Goal: Task Accomplishment & Management: Use online tool/utility

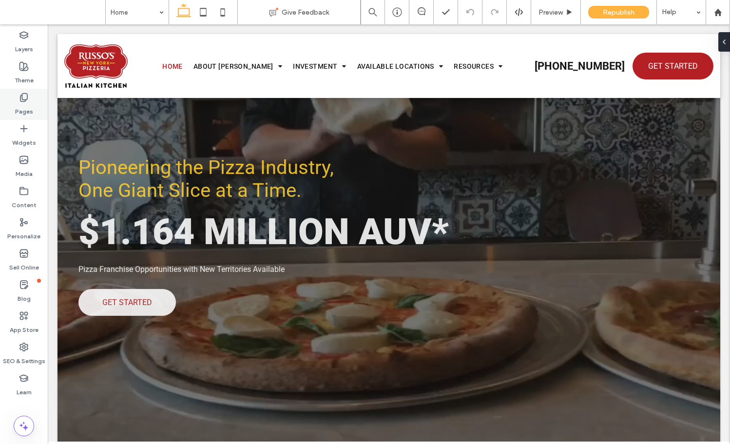
click at [16, 108] on label "Pages" at bounding box center [24, 109] width 18 height 14
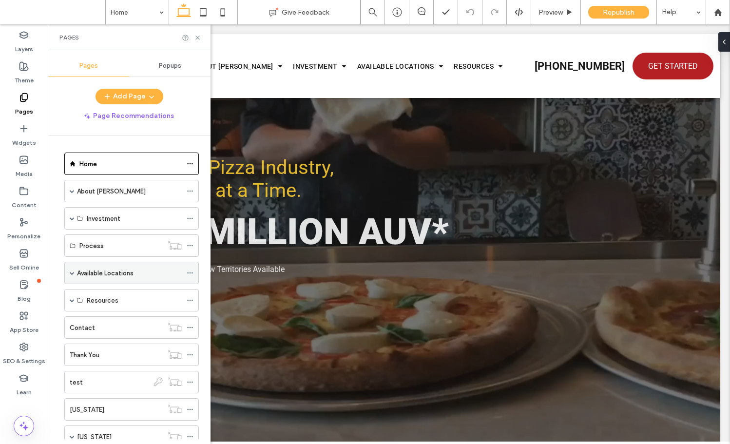
scroll to position [2, 0]
click at [113, 266] on label "Available Locations" at bounding box center [105, 271] width 57 height 17
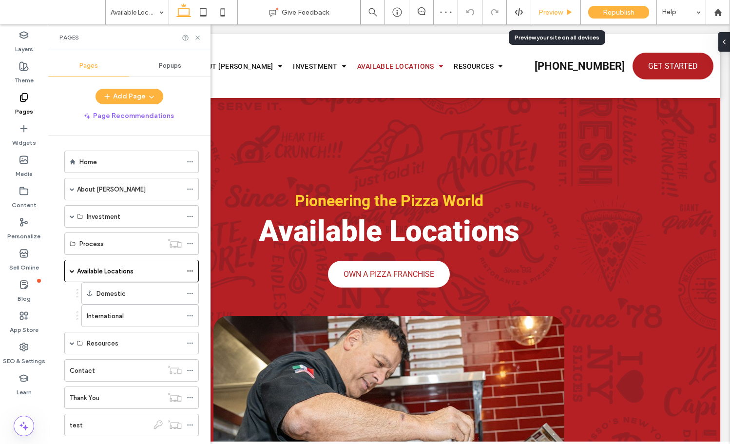
click at [550, 12] on span "Preview" at bounding box center [550, 12] width 24 height 8
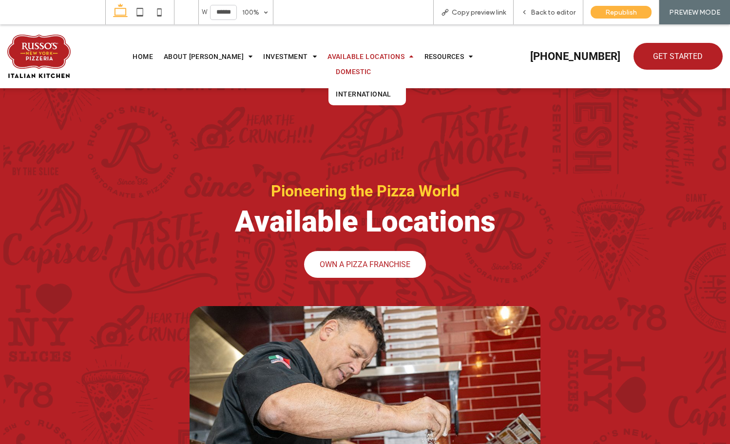
click at [338, 73] on span "Domestic" at bounding box center [353, 72] width 35 height 8
click at [547, 10] on span "Back to editor" at bounding box center [552, 12] width 45 height 8
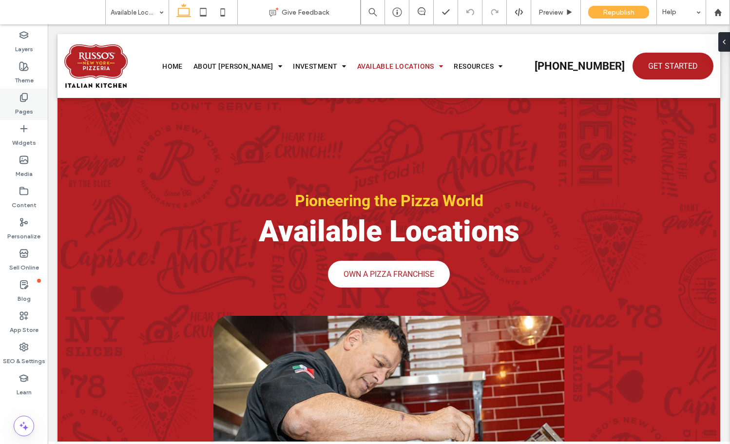
click at [27, 99] on use at bounding box center [23, 98] width 7 height 8
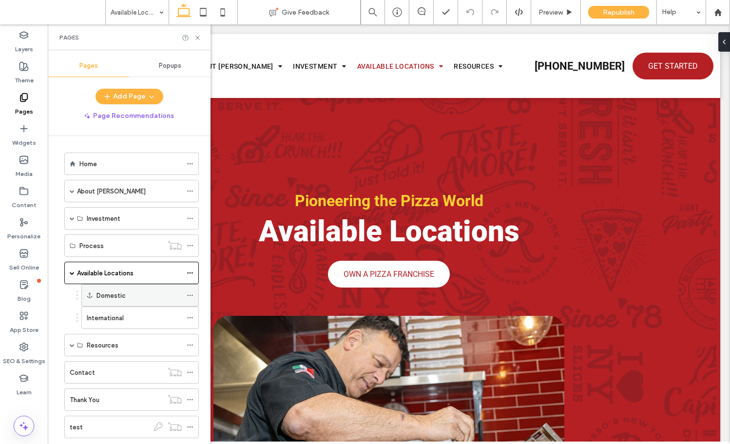
click at [115, 293] on label "Domestic" at bounding box center [110, 295] width 29 height 17
click at [190, 295] on icon at bounding box center [190, 295] width 7 height 7
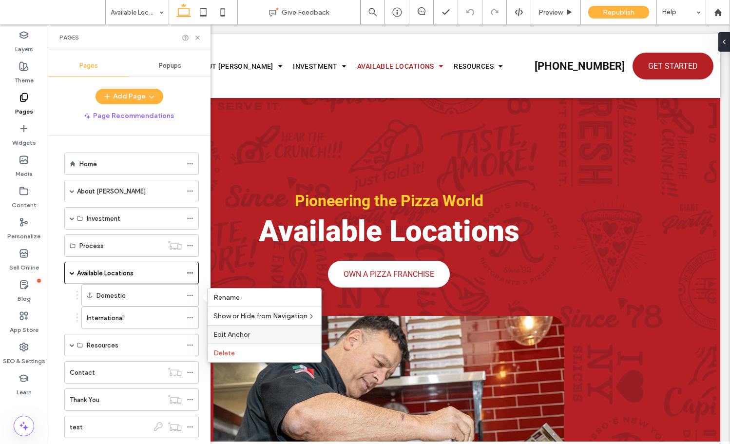
click at [251, 330] on label "Edit Anchor" at bounding box center [264, 334] width 102 height 8
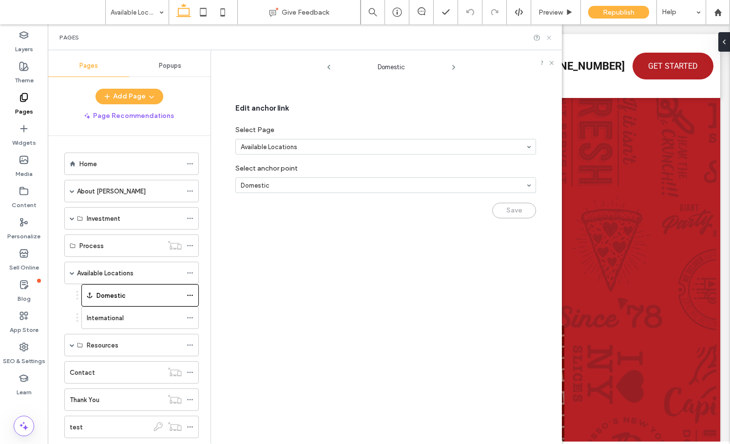
drag, startPoint x: 548, startPoint y: 36, endPoint x: 501, endPoint y: 11, distance: 53.6
click at [548, 36] on icon at bounding box center [548, 37] width 7 height 7
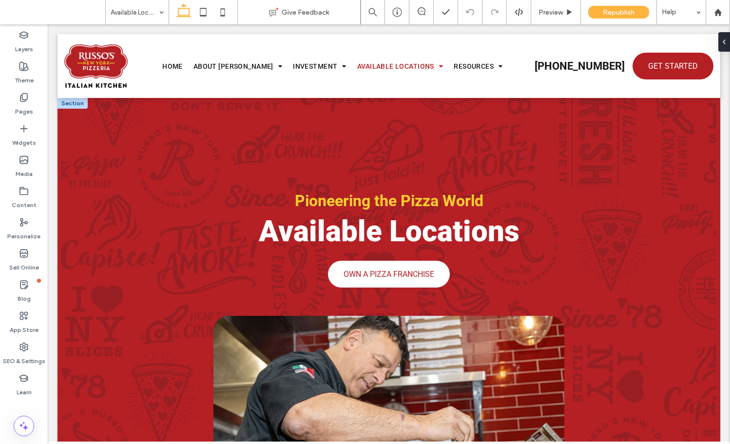
click at [71, 103] on div at bounding box center [72, 103] width 30 height 11
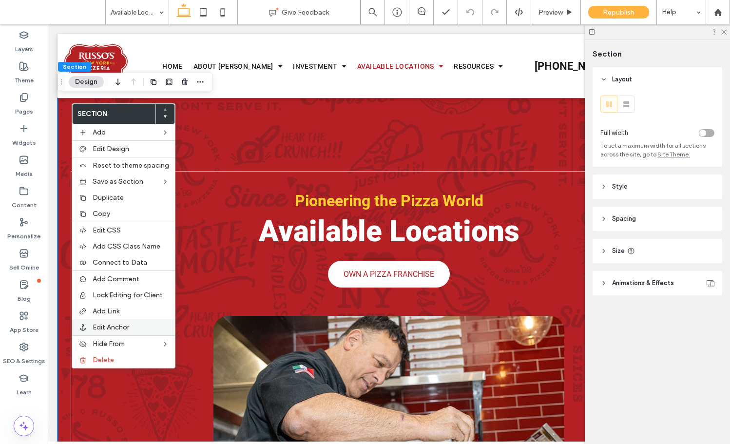
click at [132, 323] on label "Edit Anchor" at bounding box center [131, 327] width 76 height 8
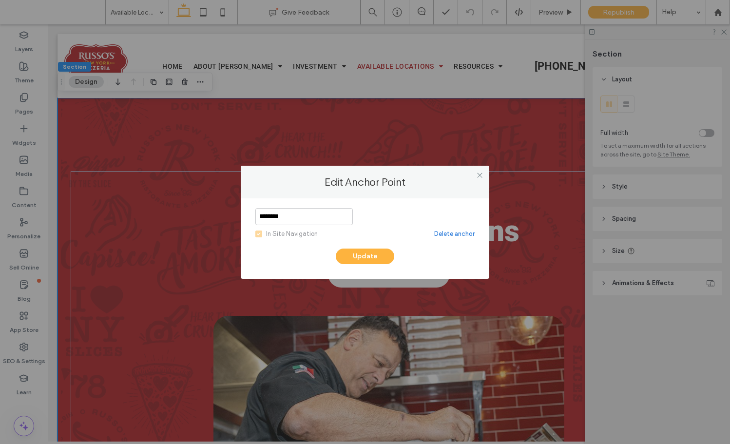
click at [487, 176] on div "Edit Anchor Point" at bounding box center [365, 182] width 248 height 33
click at [480, 174] on icon at bounding box center [479, 174] width 7 height 7
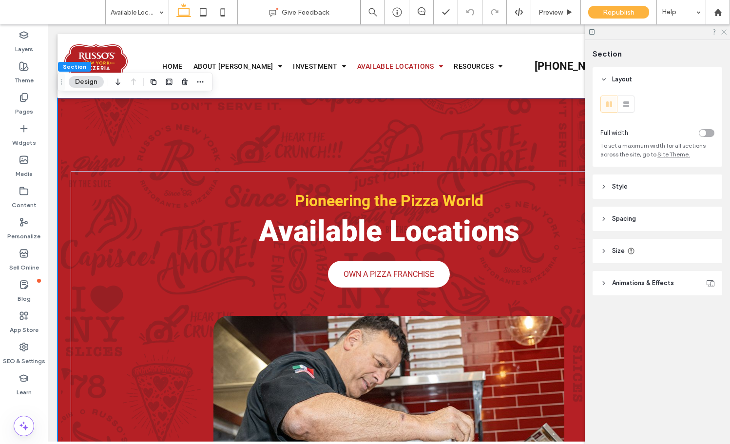
click at [725, 32] on icon at bounding box center [723, 31] width 6 height 6
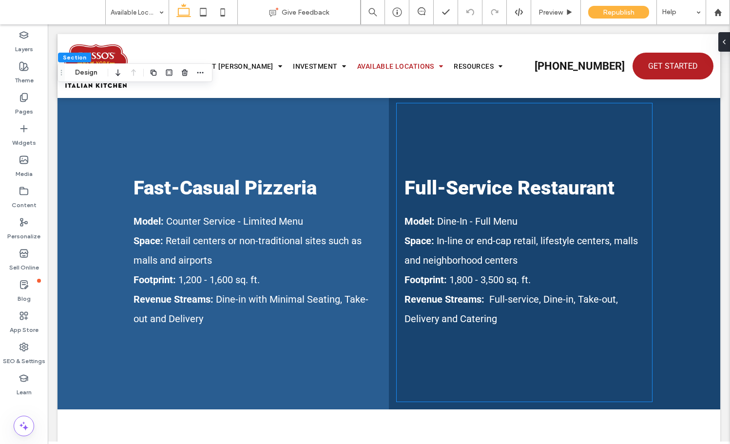
scroll to position [1331, 0]
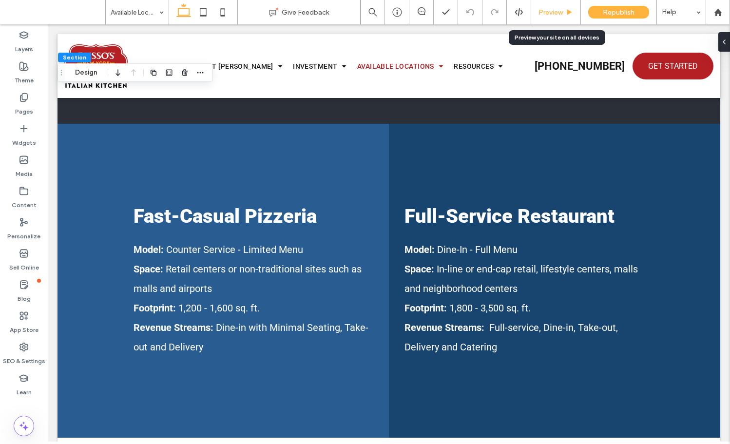
click at [547, 11] on span "Preview" at bounding box center [550, 12] width 24 height 8
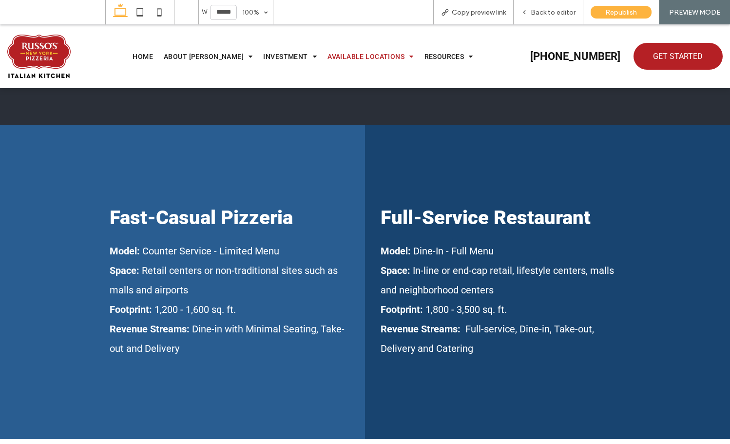
scroll to position [1324, 0]
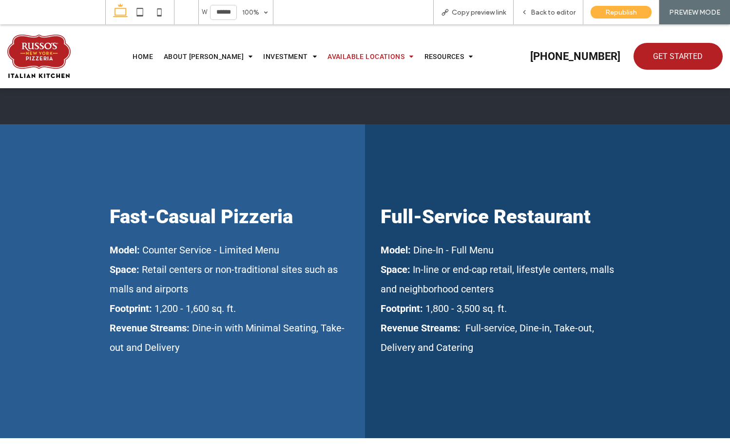
click at [547, 11] on span "Back to editor" at bounding box center [552, 12] width 45 height 8
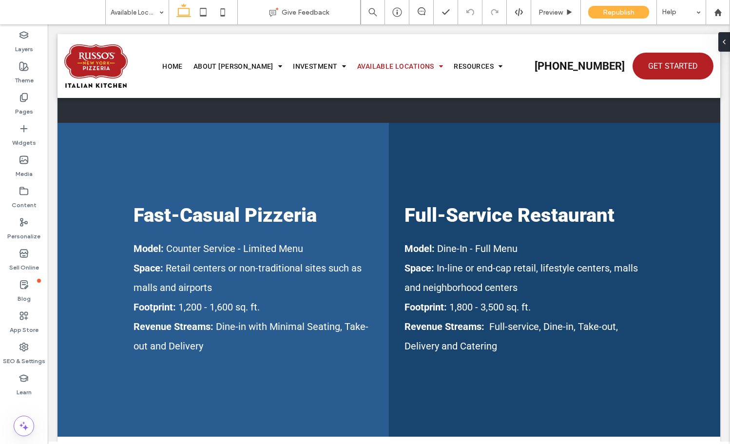
scroll to position [1331, 0]
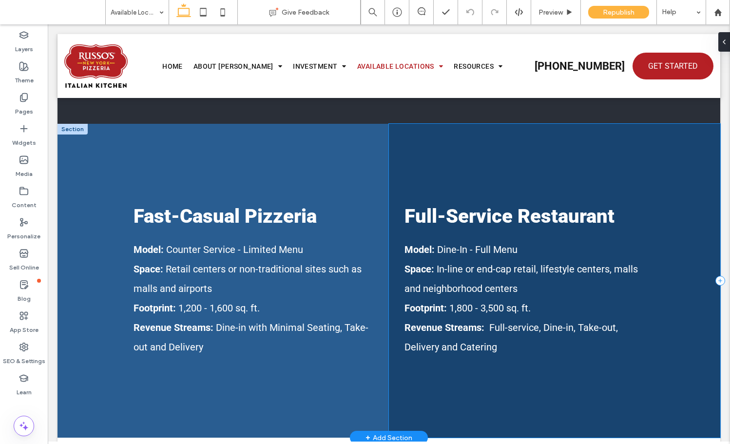
click at [667, 221] on div "Full-Service Restaurant Model: Dine-In - Full Menu Space: In-line or end-cap re…" at bounding box center [554, 281] width 331 height 314
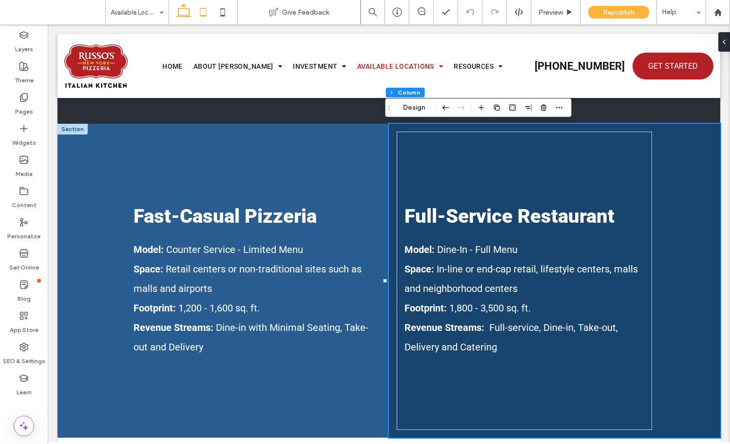
click at [195, 11] on icon at bounding box center [202, 11] width 19 height 19
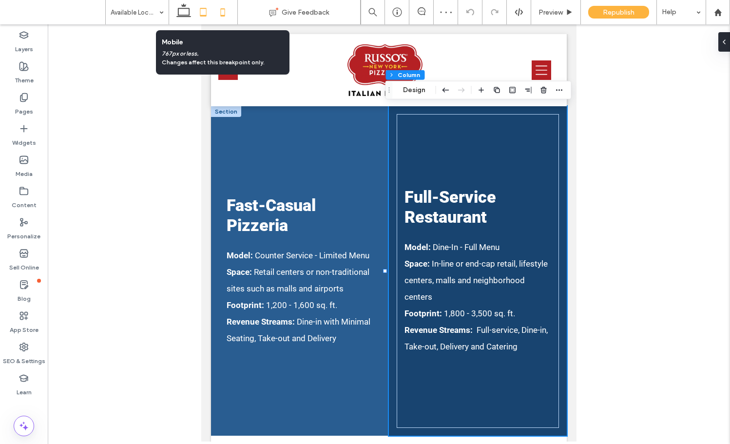
click at [220, 9] on icon at bounding box center [222, 11] width 19 height 19
type input "*"
type input "**"
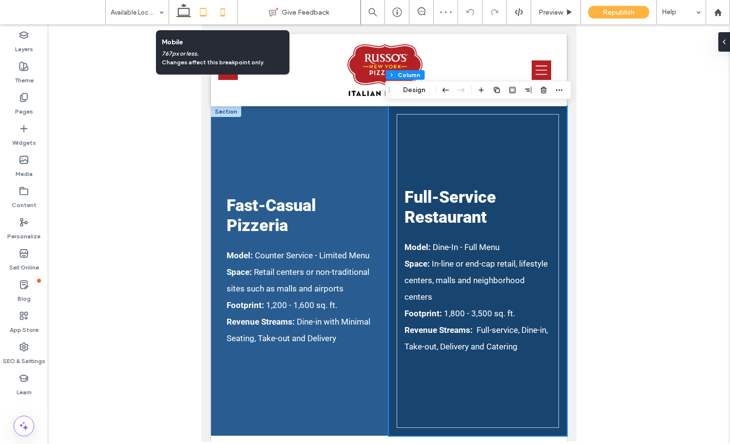
type input "**"
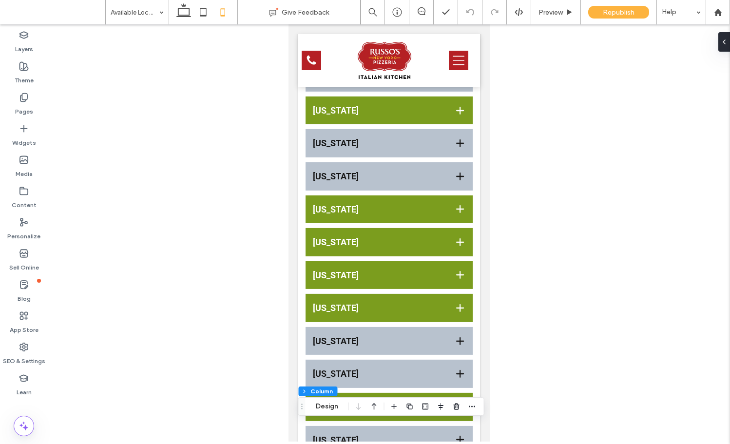
scroll to position [0, 0]
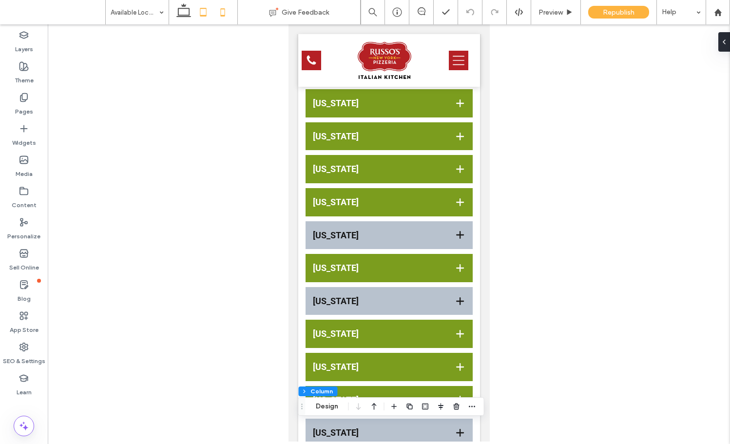
click at [193, 15] on icon at bounding box center [202, 11] width 19 height 19
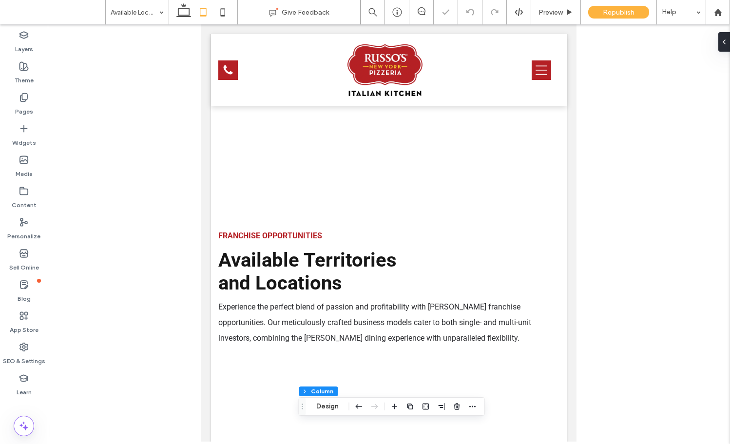
type input "**"
type input "***"
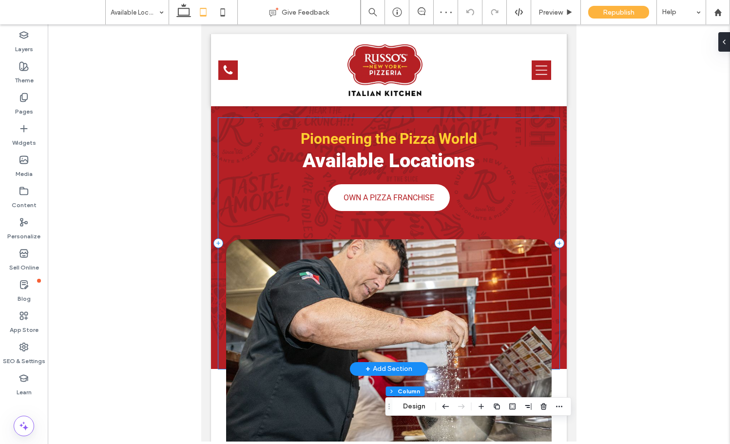
scroll to position [0, 0]
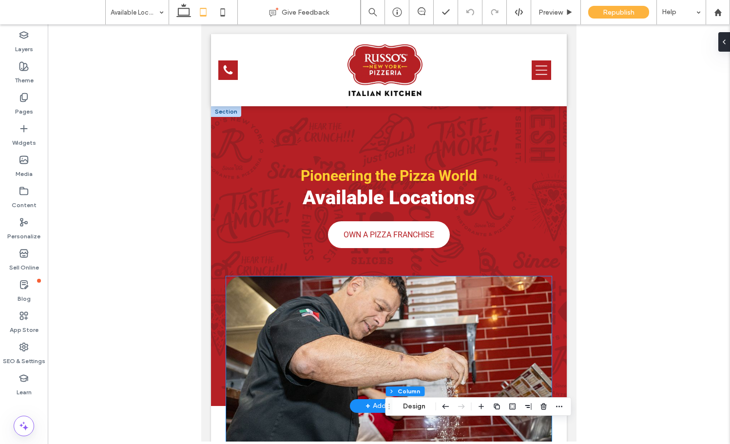
click at [402, 322] on img at bounding box center [389, 385] width 326 height 219
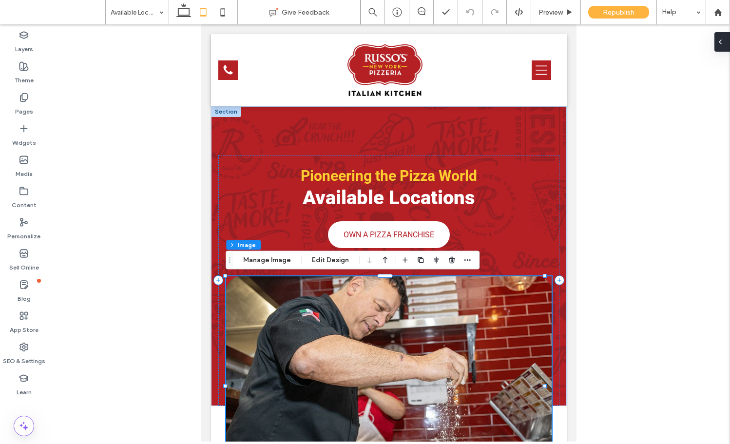
click at [722, 39] on icon at bounding box center [720, 42] width 8 height 8
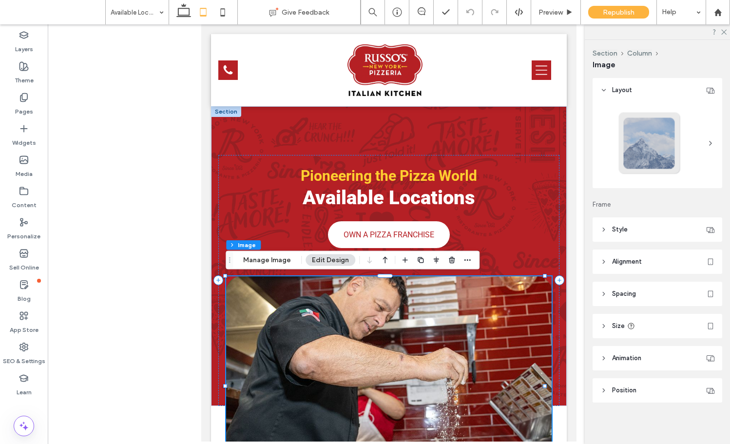
click at [620, 230] on span "Style" at bounding box center [620, 230] width 16 height 10
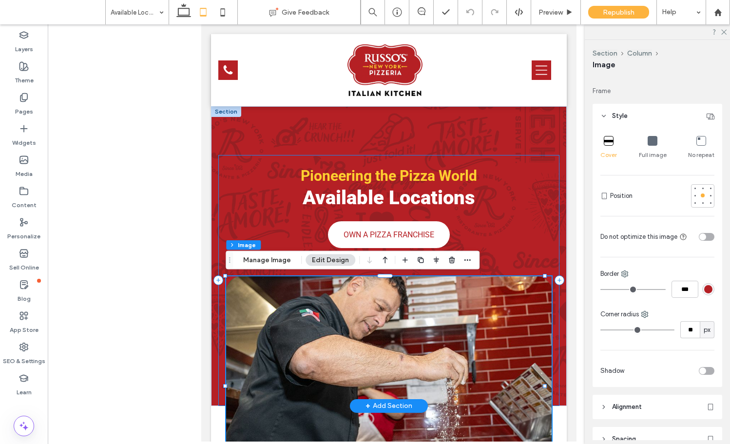
scroll to position [168, 0]
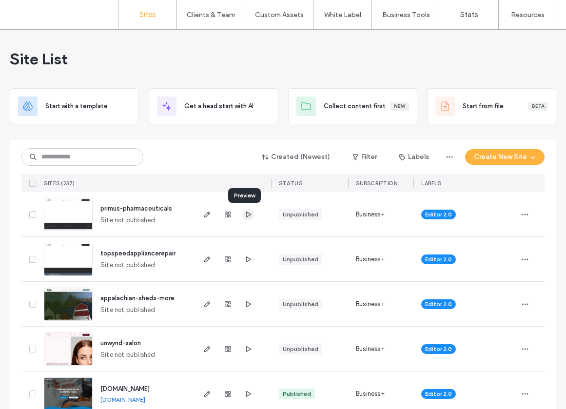
click at [247, 213] on icon "button" at bounding box center [248, 214] width 8 height 8
